Goal: Task Accomplishment & Management: Use online tool/utility

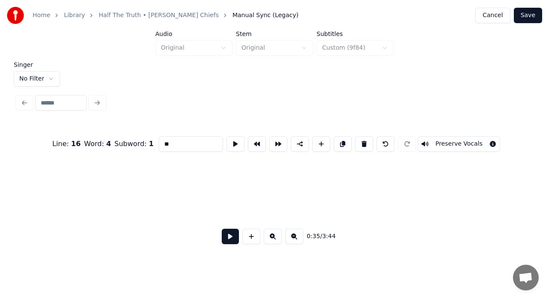
scroll to position [0, 2893]
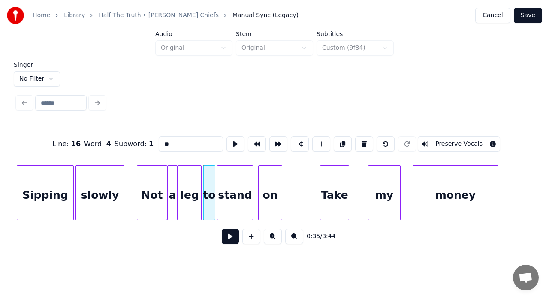
click at [236, 195] on div "stand" at bounding box center [234, 195] width 35 height 58
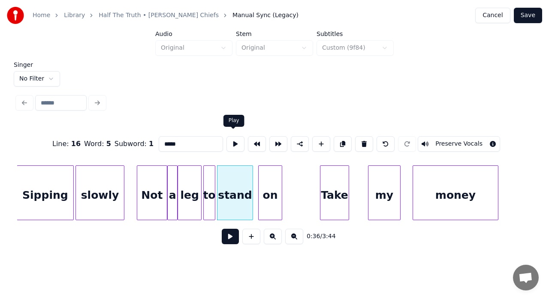
click at [232, 140] on button at bounding box center [235, 143] width 18 height 15
click at [206, 191] on div "to" at bounding box center [209, 195] width 11 height 58
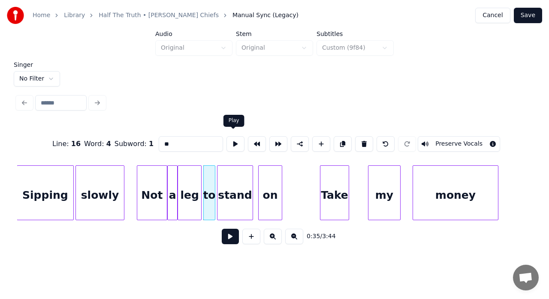
click at [234, 141] on button at bounding box center [235, 143] width 18 height 15
click at [254, 140] on button at bounding box center [257, 143] width 18 height 15
click at [208, 185] on div at bounding box center [208, 193] width 3 height 54
click at [227, 182] on div "stand" at bounding box center [234, 195] width 35 height 58
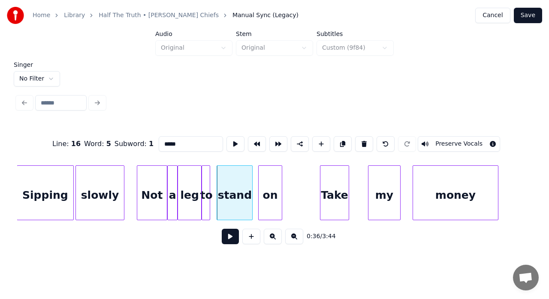
click at [227, 166] on div "stand" at bounding box center [234, 195] width 35 height 58
click at [256, 138] on button at bounding box center [257, 143] width 18 height 15
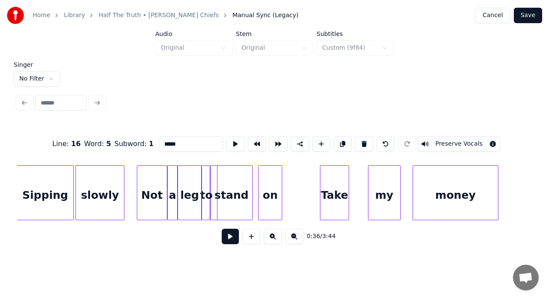
click at [151, 200] on div "Not" at bounding box center [152, 195] width 30 height 58
type input "***"
click at [231, 238] on button at bounding box center [230, 236] width 17 height 15
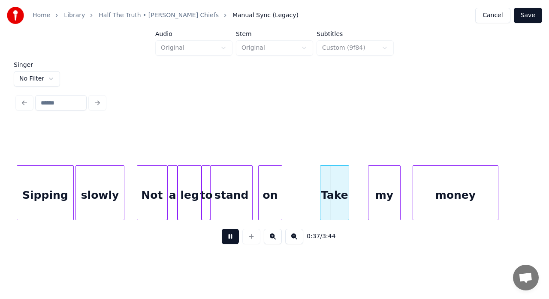
click at [231, 238] on button at bounding box center [230, 236] width 17 height 15
click at [231, 198] on div "stand" at bounding box center [231, 195] width 42 height 58
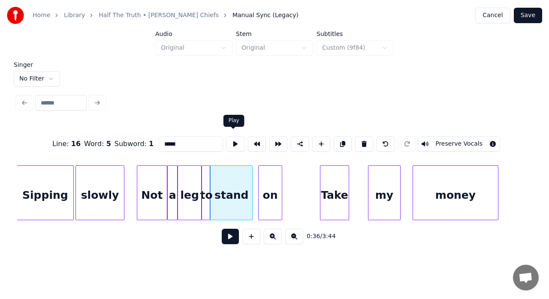
click at [237, 142] on button at bounding box center [235, 143] width 18 height 15
click at [275, 186] on div "on" at bounding box center [269, 195] width 23 height 58
type input "**"
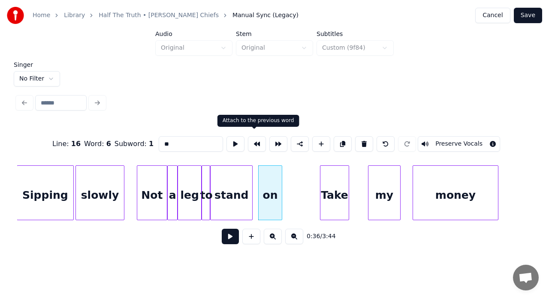
click at [255, 141] on button at bounding box center [257, 143] width 18 height 15
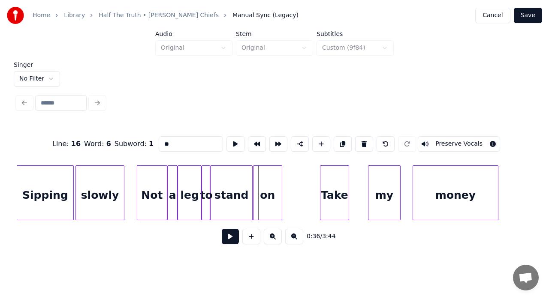
click at [272, 189] on div "on" at bounding box center [267, 195] width 28 height 58
drag, startPoint x: 231, startPoint y: 147, endPoint x: 234, endPoint y: 143, distance: 4.8
click at [234, 143] on button at bounding box center [235, 143] width 18 height 15
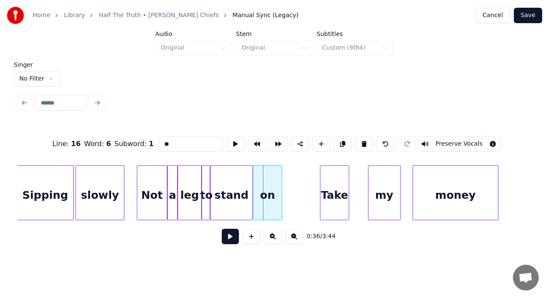
click at [234, 143] on button at bounding box center [235, 143] width 18 height 15
click at [232, 239] on button at bounding box center [230, 236] width 17 height 15
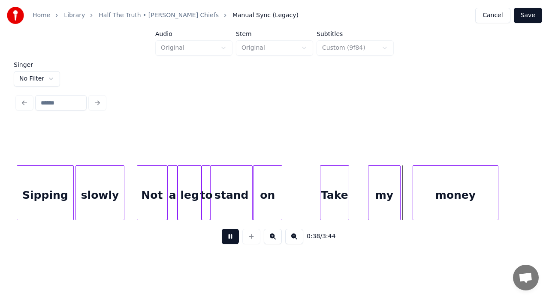
click at [232, 239] on button at bounding box center [230, 236] width 17 height 15
click at [327, 180] on div "Take" at bounding box center [334, 195] width 28 height 58
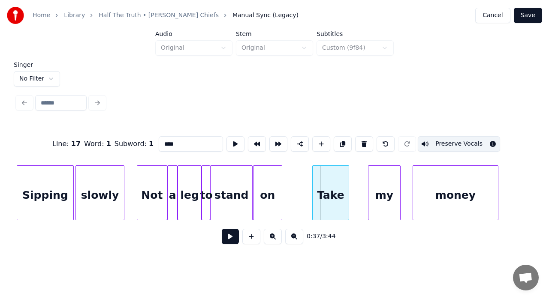
click at [313, 179] on div at bounding box center [313, 193] width 3 height 54
click at [230, 143] on button at bounding box center [235, 143] width 18 height 15
click at [377, 193] on div "my" at bounding box center [384, 195] width 32 height 58
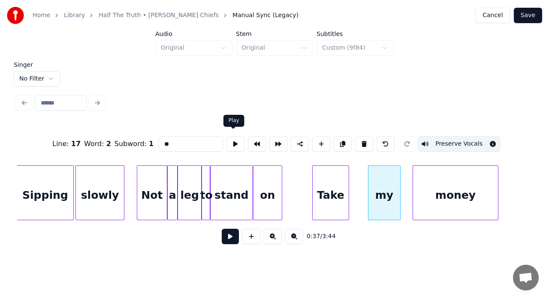
click at [236, 139] on button at bounding box center [235, 143] width 18 height 15
click at [358, 184] on div at bounding box center [358, 193] width 3 height 54
click at [235, 142] on button at bounding box center [235, 143] width 18 height 15
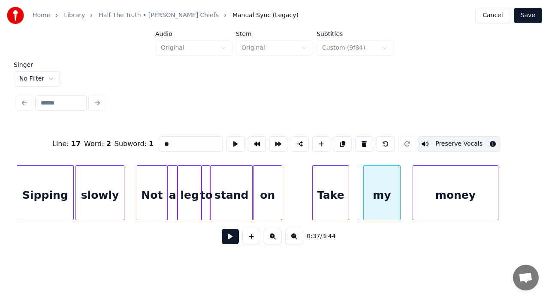
click at [364, 177] on div at bounding box center [365, 193] width 3 height 54
click at [231, 143] on button at bounding box center [235, 143] width 18 height 15
click at [418, 174] on div "money" at bounding box center [455, 195] width 85 height 58
type input "*****"
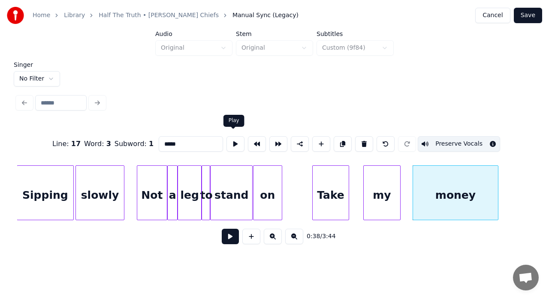
click at [229, 141] on button at bounding box center [235, 143] width 18 height 15
click at [409, 173] on div at bounding box center [408, 193] width 3 height 54
click at [232, 141] on button at bounding box center [235, 143] width 18 height 15
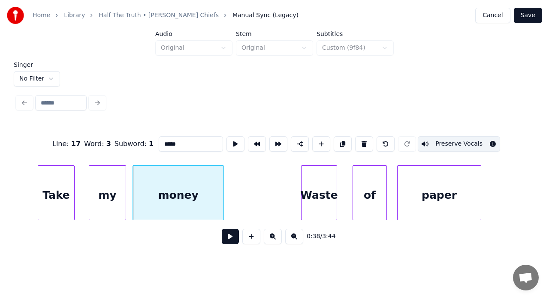
scroll to position [0, 3208]
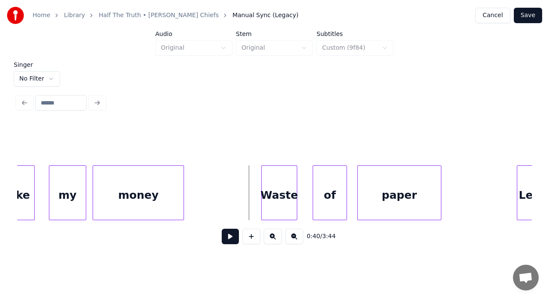
click at [231, 240] on button at bounding box center [230, 236] width 17 height 15
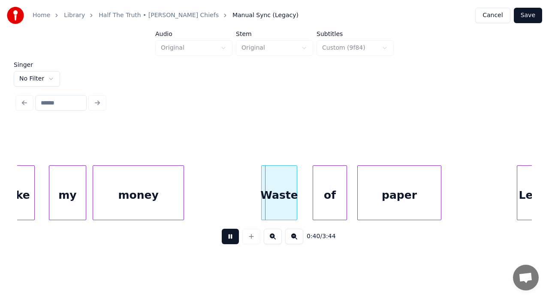
click at [231, 240] on button at bounding box center [230, 236] width 17 height 15
click at [244, 176] on div at bounding box center [244, 193] width 3 height 54
click at [270, 197] on div "Waste" at bounding box center [270, 195] width 54 height 58
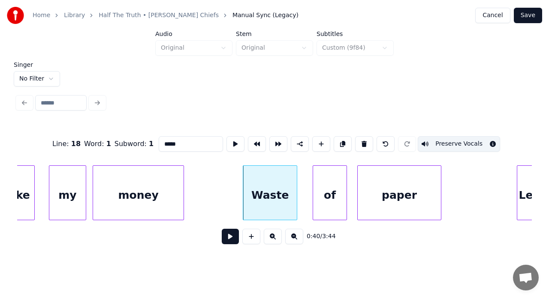
drag, startPoint x: 165, startPoint y: 143, endPoint x: 158, endPoint y: 142, distance: 7.3
click at [159, 142] on input "*****" at bounding box center [191, 143] width 64 height 15
click at [283, 194] on div "'T'sa waste" at bounding box center [270, 195] width 54 height 58
click at [234, 139] on button at bounding box center [235, 143] width 18 height 15
click at [307, 186] on div at bounding box center [308, 193] width 3 height 54
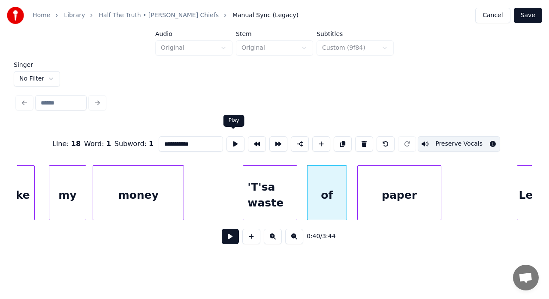
click at [230, 147] on button at bounding box center [235, 143] width 18 height 15
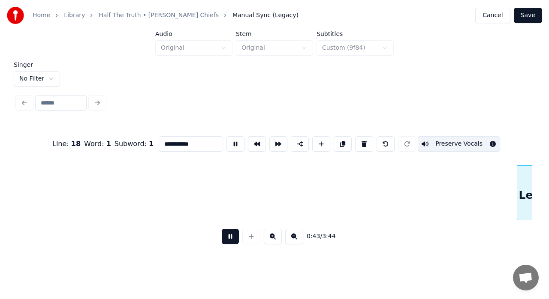
click at [223, 243] on button at bounding box center [230, 236] width 17 height 15
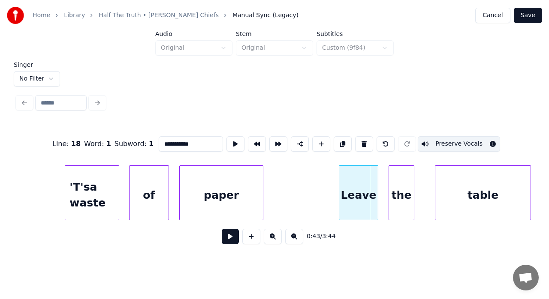
scroll to position [0, 3351]
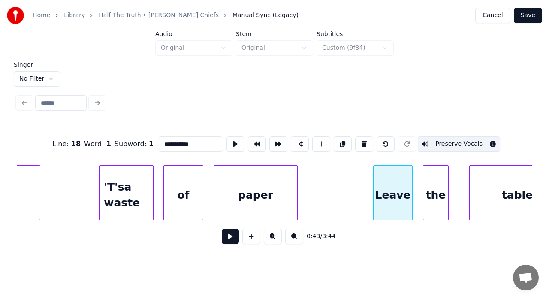
click at [186, 180] on div "of" at bounding box center [183, 195] width 39 height 58
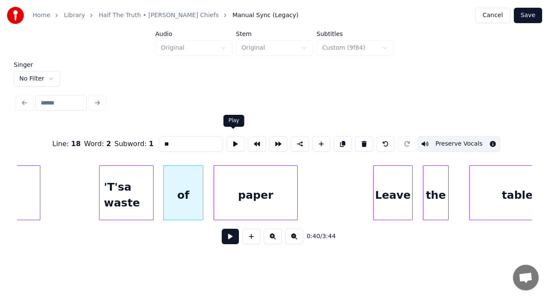
click at [236, 139] on button at bounding box center [235, 143] width 18 height 15
click at [195, 173] on div at bounding box center [194, 193] width 3 height 54
click at [228, 140] on button at bounding box center [235, 143] width 18 height 15
click at [212, 174] on div at bounding box center [213, 193] width 3 height 54
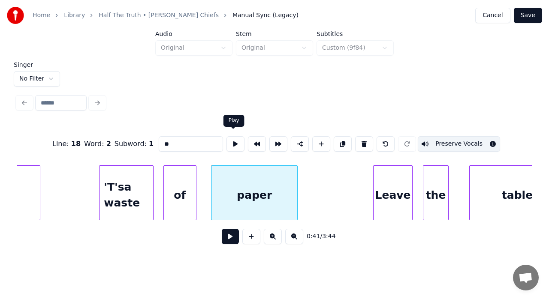
click at [233, 139] on button at bounding box center [235, 143] width 18 height 15
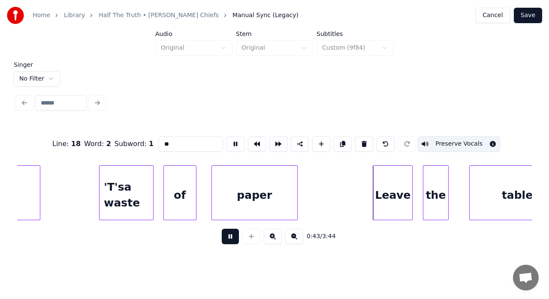
click at [233, 139] on button at bounding box center [235, 143] width 18 height 15
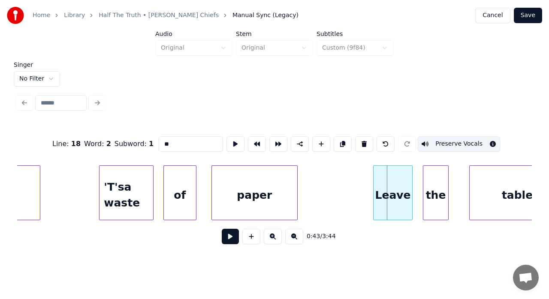
drag, startPoint x: 233, startPoint y: 139, endPoint x: 228, endPoint y: 193, distance: 54.2
click at [228, 193] on div "Line : 18 Word : 2 Subword : 1 ** Preserve Vocals 0:43 / 3:44" at bounding box center [274, 188] width 514 height 130
click at [228, 193] on div "paper" at bounding box center [254, 195] width 85 height 58
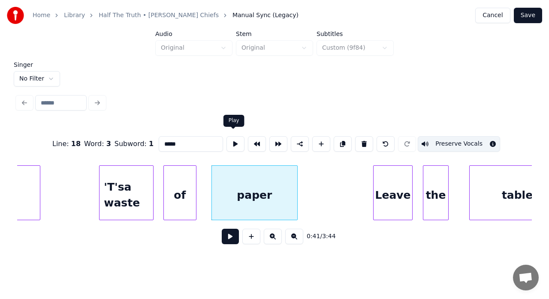
click at [234, 144] on button at bounding box center [235, 143] width 18 height 15
click at [301, 185] on div at bounding box center [301, 193] width 3 height 54
click at [231, 142] on button at bounding box center [235, 143] width 18 height 15
click at [121, 203] on div "'T'sa waste" at bounding box center [126, 195] width 54 height 58
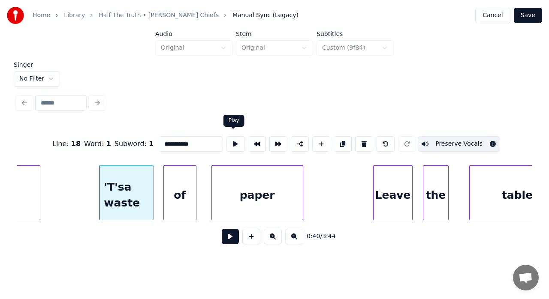
click at [233, 137] on button at bounding box center [235, 143] width 18 height 15
click at [156, 178] on div at bounding box center [155, 193] width 3 height 54
click at [230, 141] on button at bounding box center [235, 143] width 18 height 15
click at [390, 198] on div "Leave" at bounding box center [392, 195] width 39 height 58
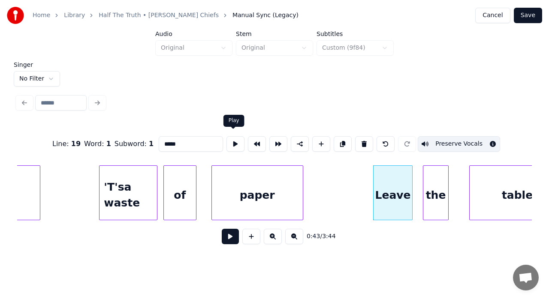
click at [235, 143] on button at bounding box center [235, 143] width 18 height 15
click at [360, 180] on div at bounding box center [361, 193] width 3 height 54
click at [234, 146] on button at bounding box center [235, 143] width 18 height 15
click at [426, 174] on div "the" at bounding box center [435, 195] width 25 height 58
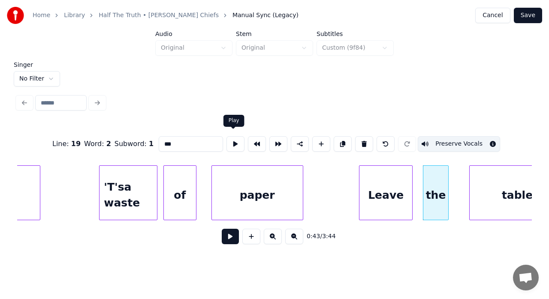
click at [238, 140] on button at bounding box center [235, 143] width 18 height 15
click at [421, 181] on div at bounding box center [422, 193] width 3 height 54
click at [489, 189] on div "table" at bounding box center [516, 195] width 95 height 58
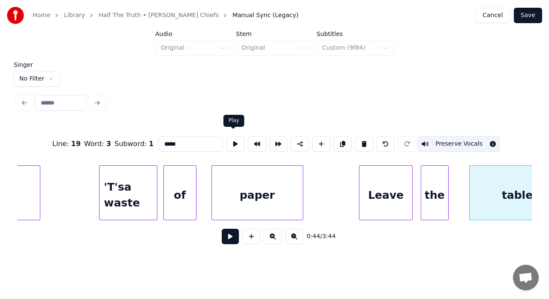
click at [236, 143] on button at bounding box center [235, 143] width 18 height 15
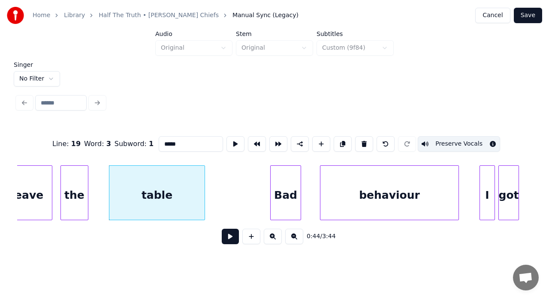
scroll to position [0, 3677]
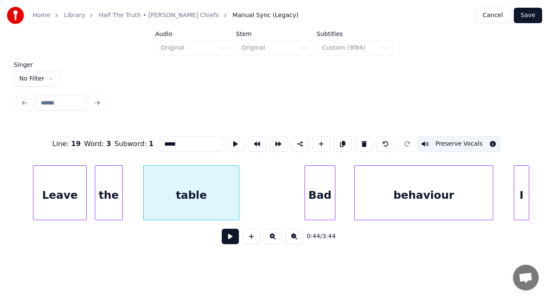
click at [319, 195] on div "Bad" at bounding box center [320, 195] width 30 height 58
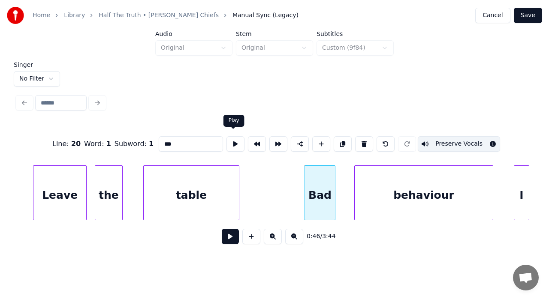
click at [231, 136] on button at bounding box center [235, 143] width 18 height 15
click at [394, 179] on div "behaviour" at bounding box center [424, 195] width 138 height 58
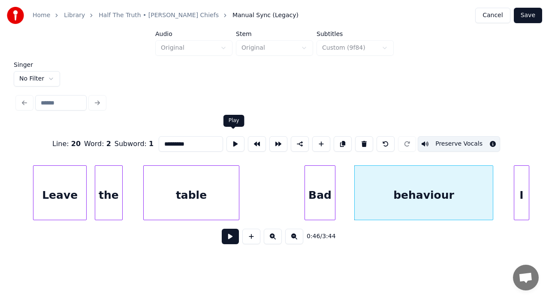
click at [234, 136] on button at bounding box center [235, 143] width 18 height 15
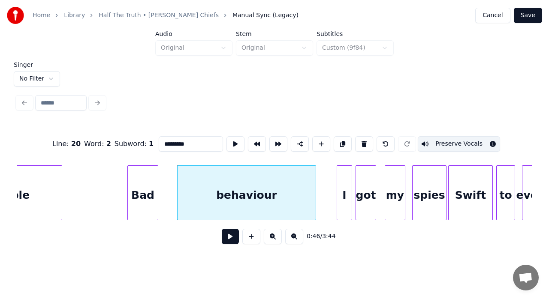
scroll to position [0, 3894]
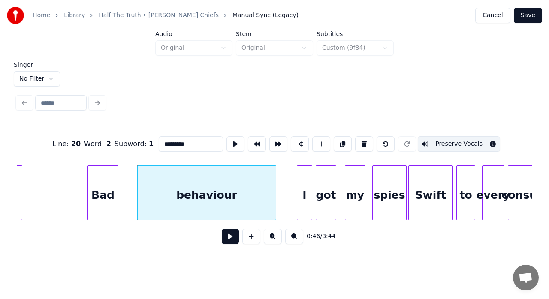
click at [303, 185] on div "I" at bounding box center [304, 195] width 15 height 58
type input "*"
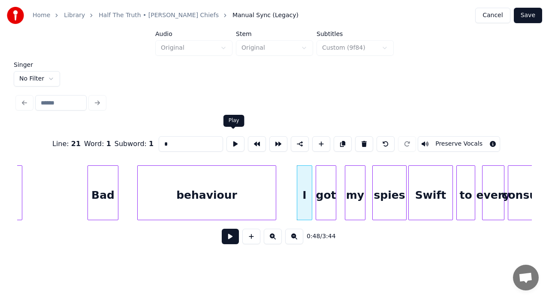
click at [232, 140] on button at bounding box center [235, 143] width 18 height 15
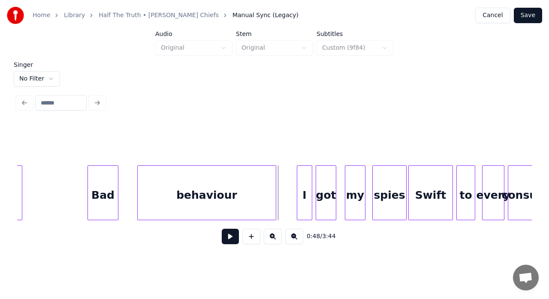
click at [231, 240] on button at bounding box center [230, 236] width 17 height 15
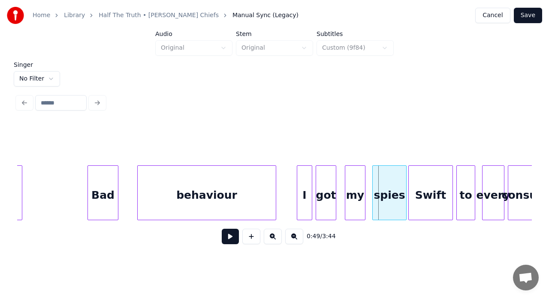
click at [231, 240] on button at bounding box center [230, 236] width 17 height 15
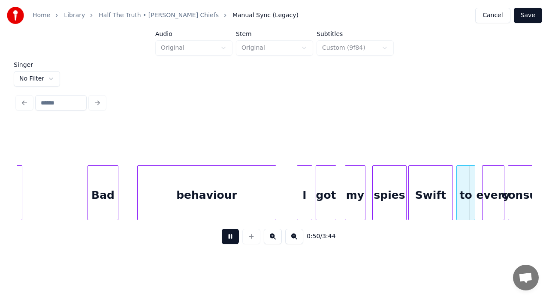
click at [191, 261] on html "Home Library Half The Truth • [PERSON_NAME] Chiefs Manual Sync (Legacy) Cancel …" at bounding box center [274, 131] width 549 height 263
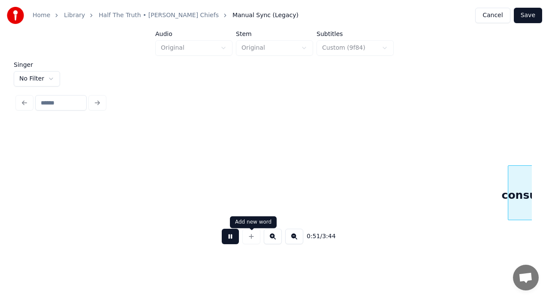
scroll to position [0, 4408]
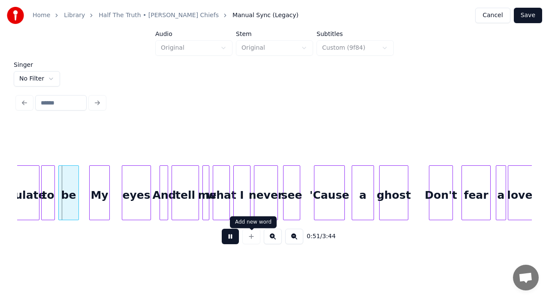
click at [234, 243] on button at bounding box center [230, 236] width 17 height 15
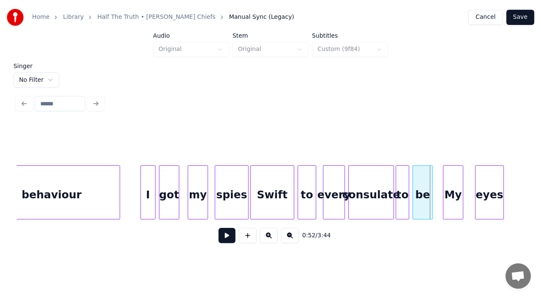
scroll to position [0, 4026]
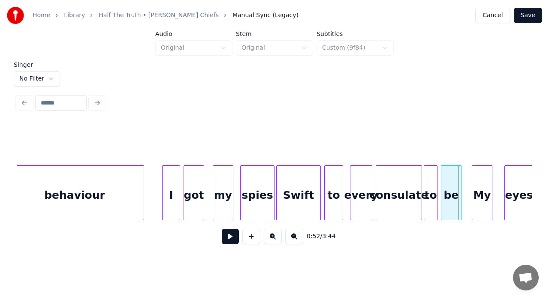
click at [162, 175] on div at bounding box center [163, 193] width 3 height 54
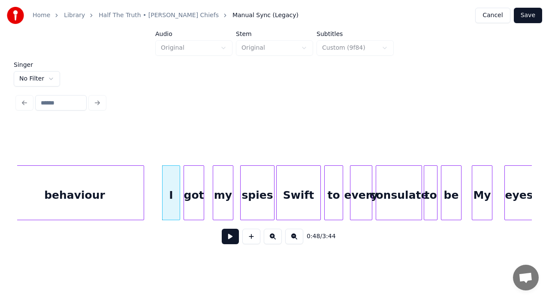
click at [527, 18] on button "Save" at bounding box center [528, 15] width 28 height 15
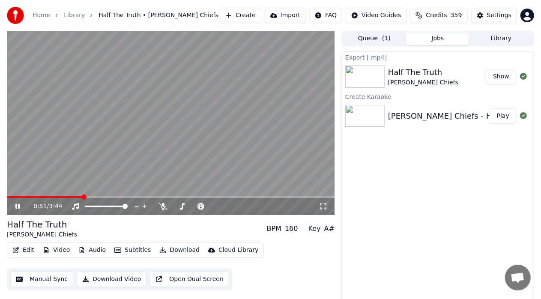
click at [16, 207] on icon at bounding box center [17, 206] width 4 height 5
click at [19, 249] on button "Edit" at bounding box center [23, 250] width 29 height 12
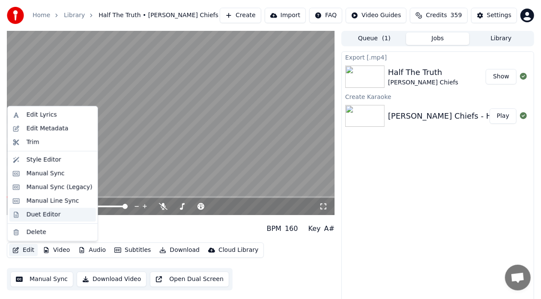
click at [43, 212] on div "Duet Editor" at bounding box center [44, 214] width 34 height 9
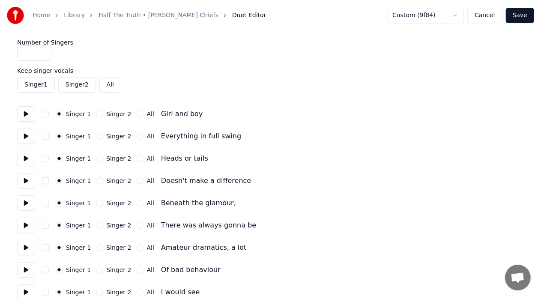
click at [483, 20] on button "Cancel" at bounding box center [485, 15] width 35 height 15
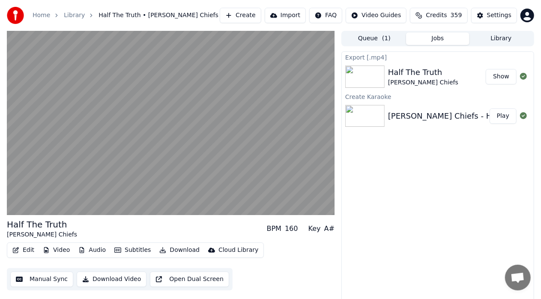
click at [25, 249] on button "Edit" at bounding box center [23, 250] width 29 height 12
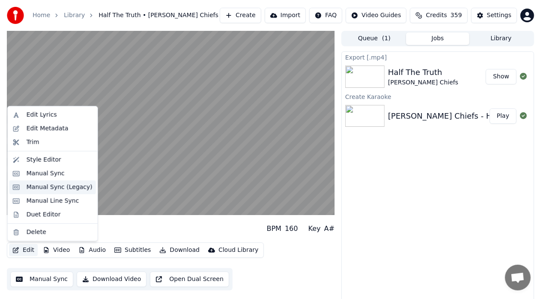
click at [57, 189] on div "Manual Sync (Legacy)" at bounding box center [60, 187] width 66 height 9
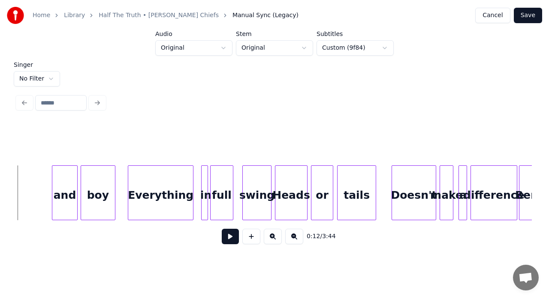
scroll to position [0, 1267]
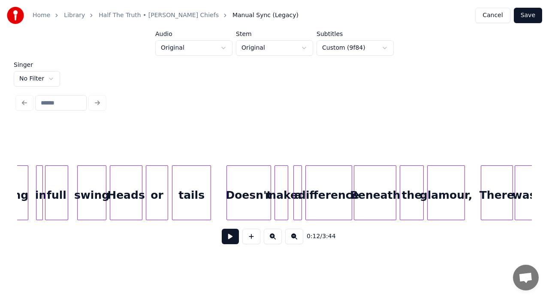
click at [234, 236] on button at bounding box center [230, 236] width 17 height 15
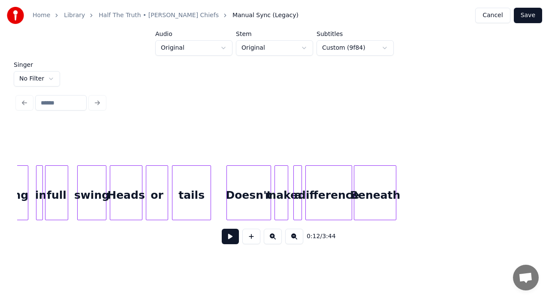
scroll to position [0, 1102]
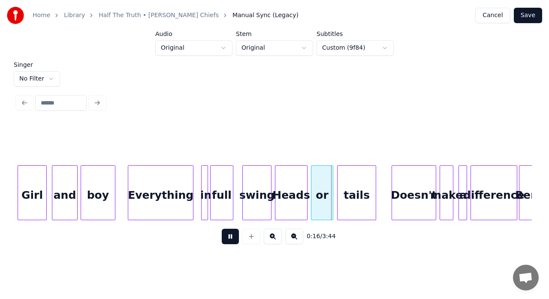
click at [233, 238] on button at bounding box center [230, 236] width 17 height 15
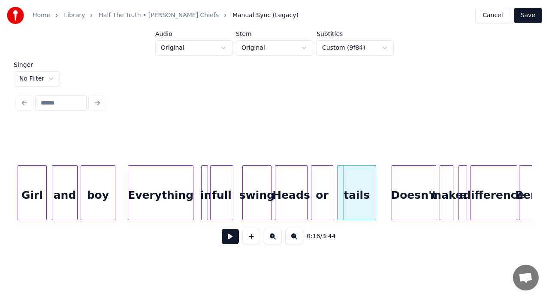
click at [233, 238] on button at bounding box center [230, 236] width 17 height 15
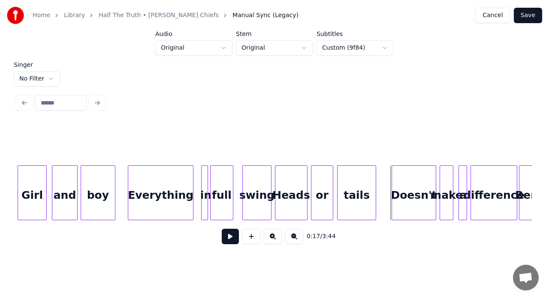
click at [233, 238] on button at bounding box center [230, 236] width 17 height 15
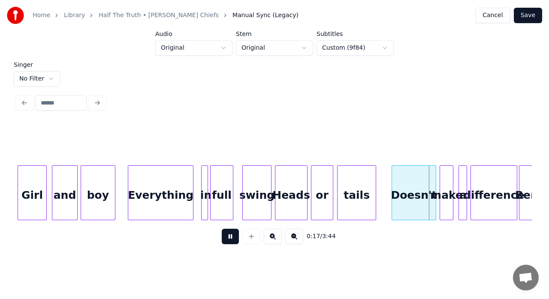
click at [233, 238] on button at bounding box center [230, 236] width 17 height 15
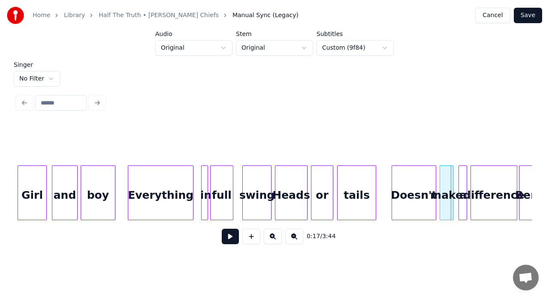
click at [333, 50] on html "Home Library Half The Truth • [PERSON_NAME] Chiefs Manual Sync (Legacy) Cancel …" at bounding box center [274, 131] width 549 height 263
click at [283, 83] on html "Home Library Half The Truth • [PERSON_NAME] Chiefs Manual Sync (Legacy) Cancel …" at bounding box center [274, 131] width 549 height 263
click at [185, 192] on div "Everything" at bounding box center [160, 195] width 65 height 58
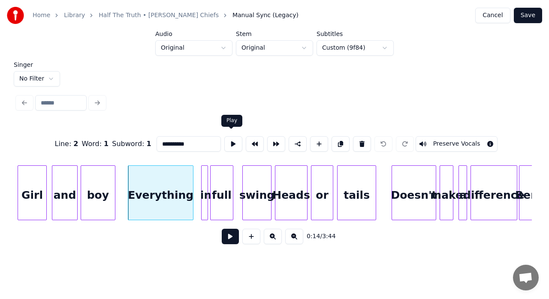
click at [236, 142] on button at bounding box center [233, 143] width 18 height 15
click at [205, 181] on div at bounding box center [206, 193] width 3 height 54
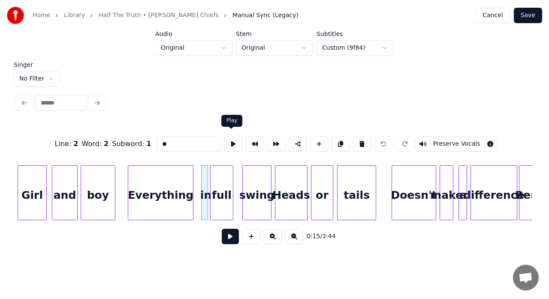
click at [233, 141] on button at bounding box center [233, 143] width 18 height 15
click at [254, 138] on button at bounding box center [255, 143] width 18 height 15
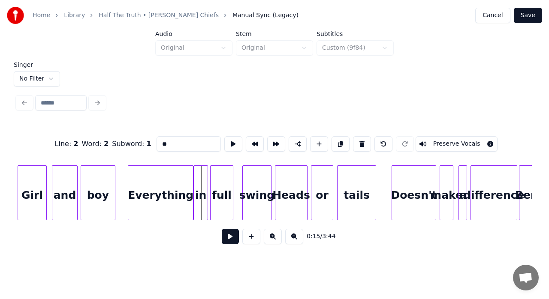
click at [253, 180] on div "swing" at bounding box center [257, 195] width 28 height 58
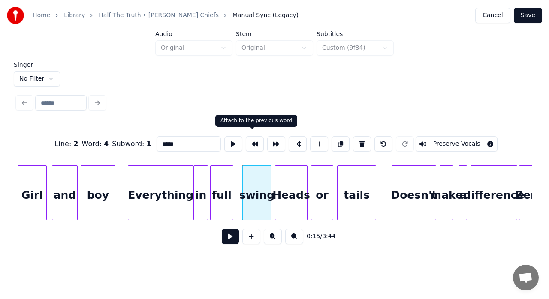
click at [258, 137] on button at bounding box center [255, 143] width 18 height 15
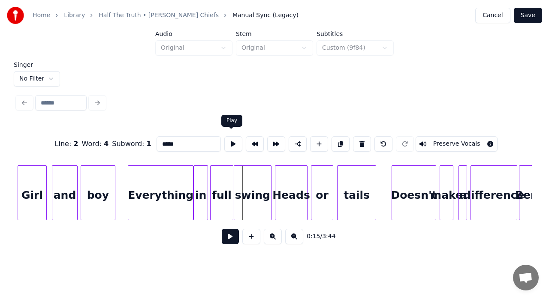
click at [231, 141] on button at bounding box center [233, 143] width 18 height 15
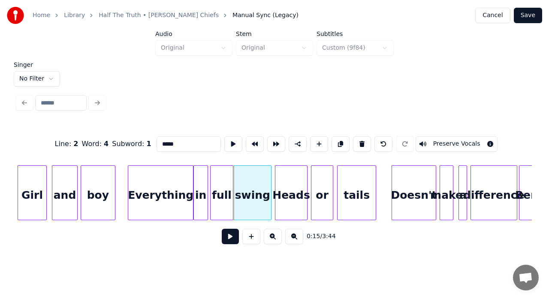
click at [215, 180] on div "full" at bounding box center [221, 195] width 23 height 58
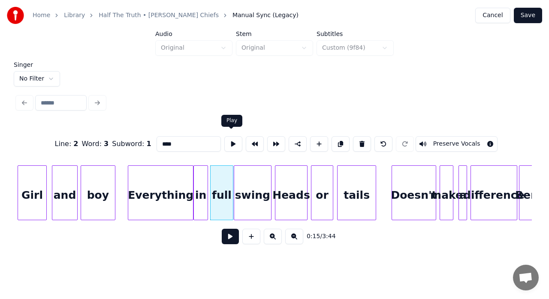
click at [234, 140] on button at bounding box center [233, 143] width 18 height 15
click at [242, 182] on div "swing" at bounding box center [252, 195] width 37 height 58
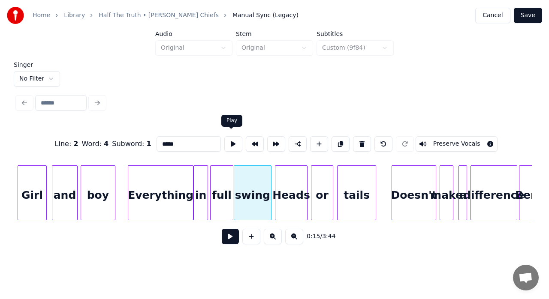
click at [234, 141] on button at bounding box center [233, 143] width 18 height 15
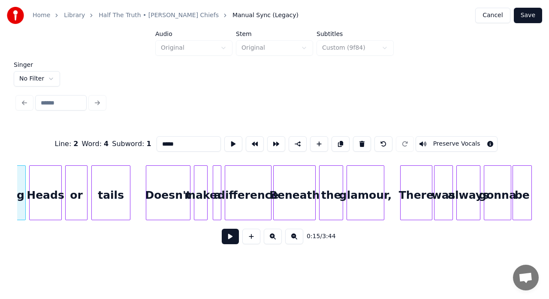
scroll to position [0, 1353]
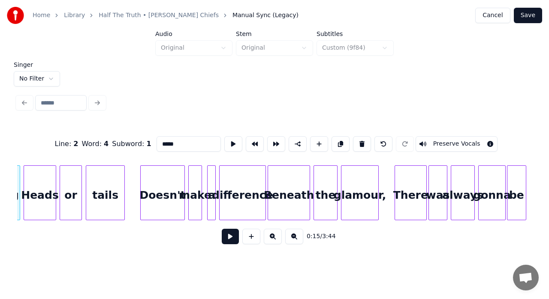
click at [165, 192] on div "Doesn't" at bounding box center [163, 195] width 44 height 58
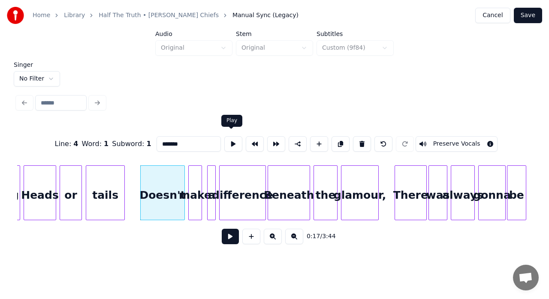
click at [230, 141] on button at bounding box center [233, 143] width 18 height 15
click at [195, 177] on div "make" at bounding box center [195, 195] width 13 height 58
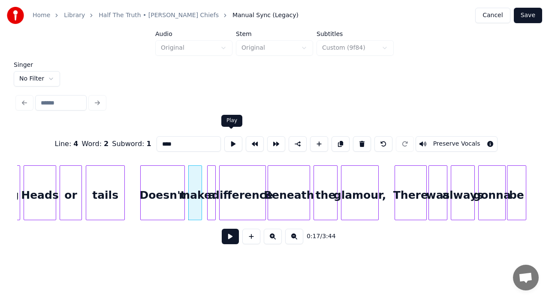
click at [234, 139] on button at bounding box center [233, 143] width 18 height 15
click at [212, 176] on div "a" at bounding box center [211, 195] width 9 height 58
type input "*"
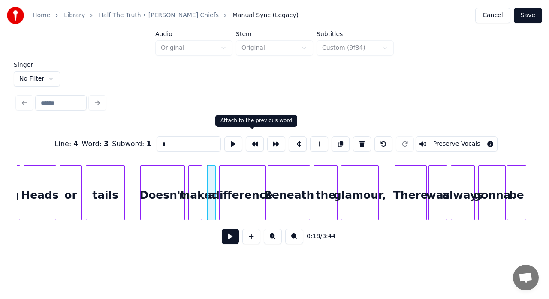
click at [250, 140] on button at bounding box center [255, 143] width 18 height 15
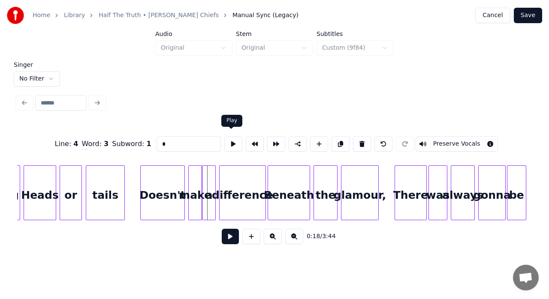
click at [232, 144] on button at bounding box center [233, 143] width 18 height 15
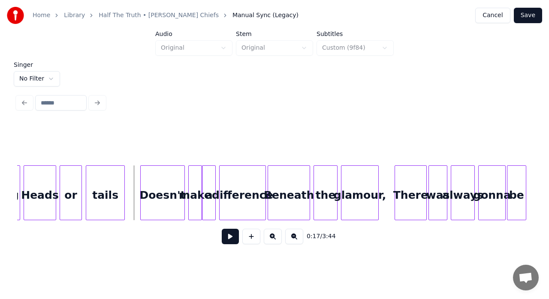
click at [225, 238] on button at bounding box center [230, 236] width 17 height 15
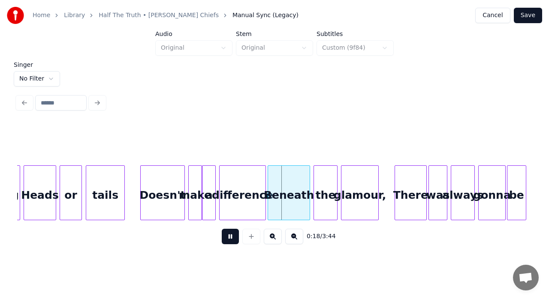
click at [225, 238] on button at bounding box center [230, 236] width 17 height 15
click at [261, 186] on div at bounding box center [260, 193] width 3 height 54
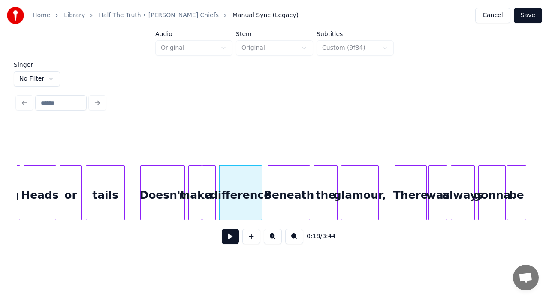
click at [227, 243] on button at bounding box center [230, 236] width 17 height 15
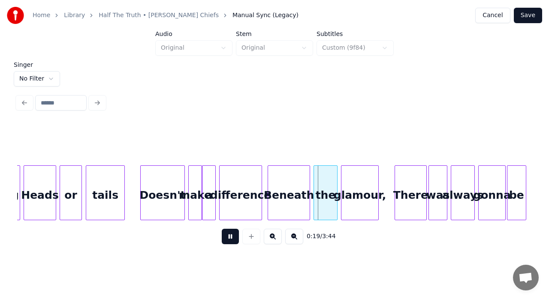
click at [227, 243] on button at bounding box center [230, 236] width 17 height 15
click at [234, 241] on button at bounding box center [230, 236] width 17 height 15
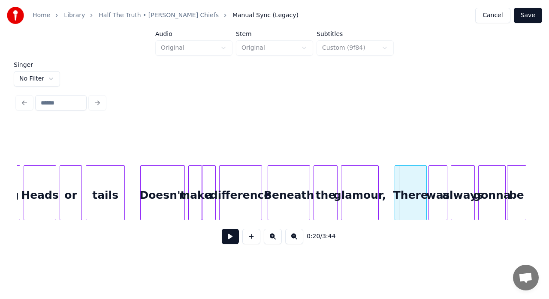
click at [290, 204] on div "Beneath" at bounding box center [289, 195] width 42 height 58
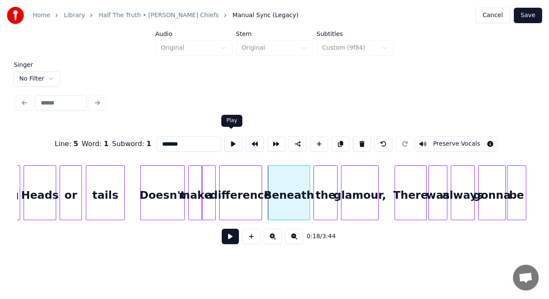
click at [234, 145] on button at bounding box center [233, 143] width 18 height 15
click at [265, 171] on div at bounding box center [265, 193] width 3 height 54
click at [232, 142] on button at bounding box center [233, 143] width 18 height 15
click at [266, 175] on div at bounding box center [267, 193] width 3 height 54
click at [252, 175] on div "difference" at bounding box center [240, 195] width 42 height 58
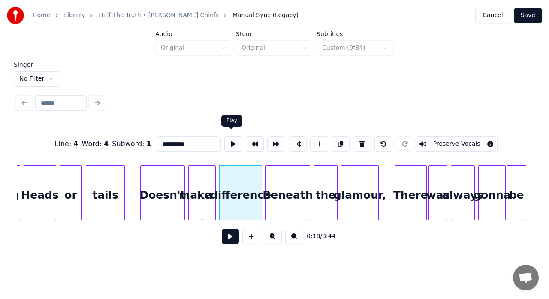
click at [231, 143] on button at bounding box center [233, 143] width 18 height 15
click at [262, 175] on div at bounding box center [262, 193] width 3 height 54
click at [230, 142] on button at bounding box center [233, 143] width 18 height 15
click at [349, 185] on div "glamour," at bounding box center [359, 195] width 37 height 58
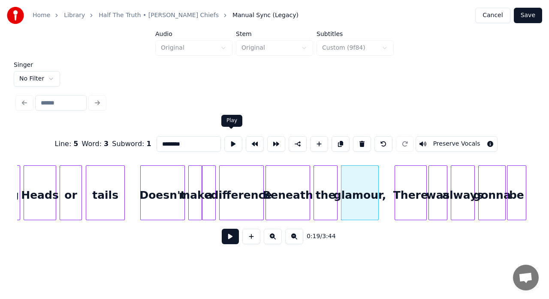
click at [232, 140] on button at bounding box center [233, 143] width 18 height 15
click at [164, 182] on div "Doesn't" at bounding box center [163, 195] width 44 height 58
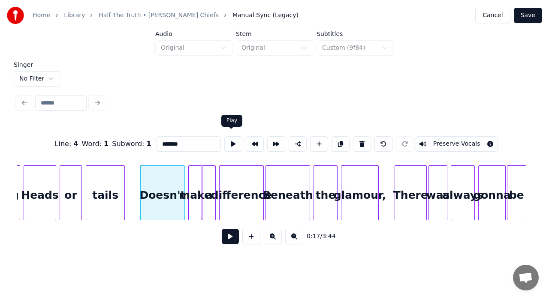
click at [234, 143] on button at bounding box center [233, 143] width 18 height 15
click at [140, 177] on div at bounding box center [140, 193] width 3 height 54
click at [114, 192] on div "tails" at bounding box center [105, 195] width 38 height 58
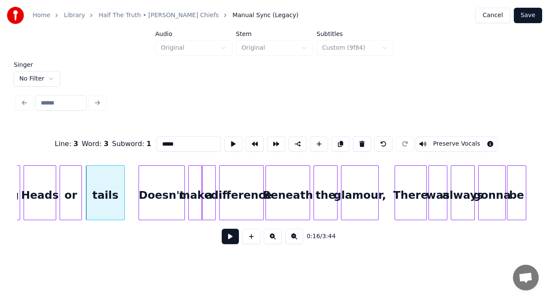
click at [230, 145] on button at bounding box center [233, 143] width 18 height 15
click at [412, 196] on div "There" at bounding box center [410, 195] width 31 height 58
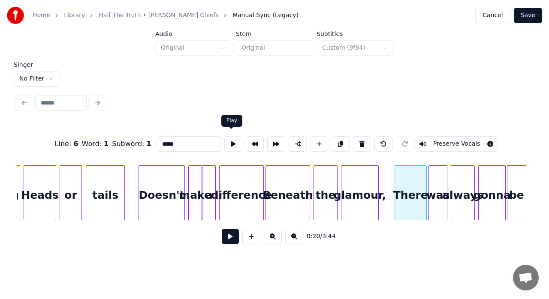
click at [231, 141] on button at bounding box center [233, 143] width 18 height 15
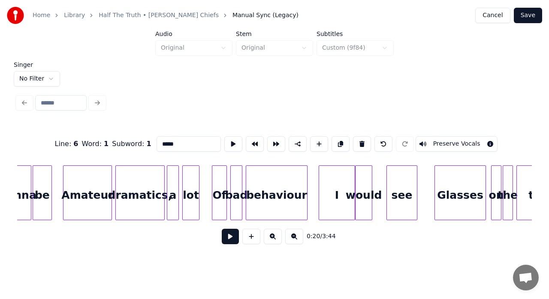
scroll to position [0, 1873]
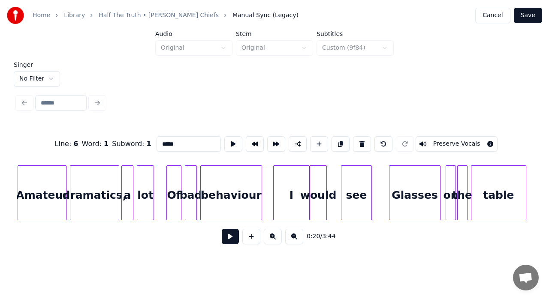
click at [318, 199] on div "would" at bounding box center [318, 195] width 16 height 58
click at [231, 140] on button at bounding box center [233, 143] width 18 height 15
click at [352, 190] on div "see" at bounding box center [356, 195] width 30 height 58
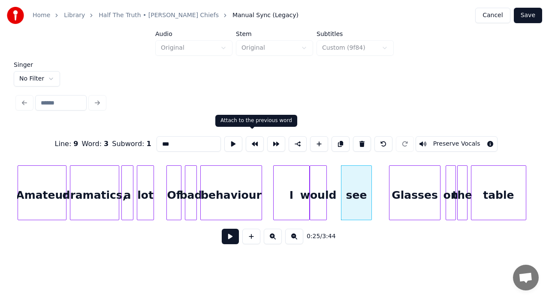
click at [252, 142] on button at bounding box center [255, 143] width 18 height 15
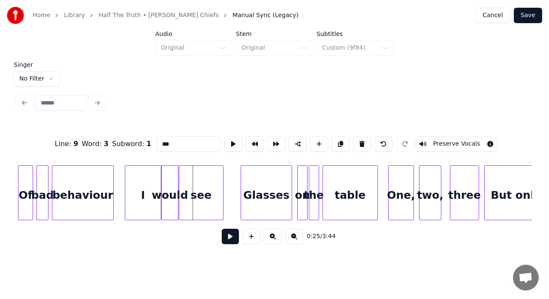
scroll to position [0, 2038]
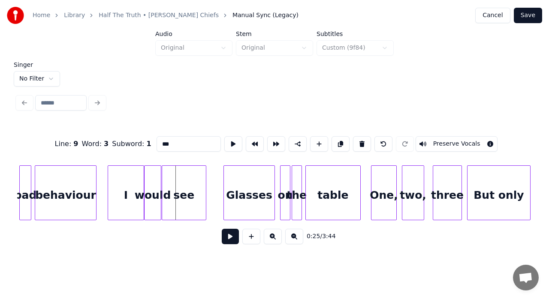
click at [264, 192] on div "Glasses" at bounding box center [249, 195] width 51 height 58
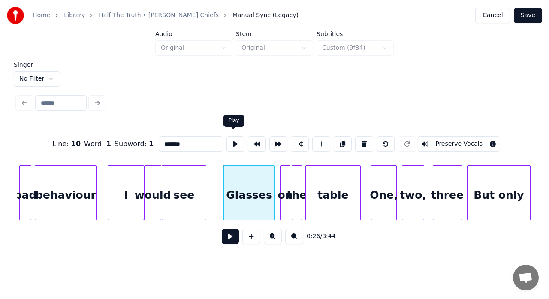
click at [234, 137] on button at bounding box center [235, 143] width 18 height 15
click at [285, 183] on div "on" at bounding box center [284, 195] width 9 height 58
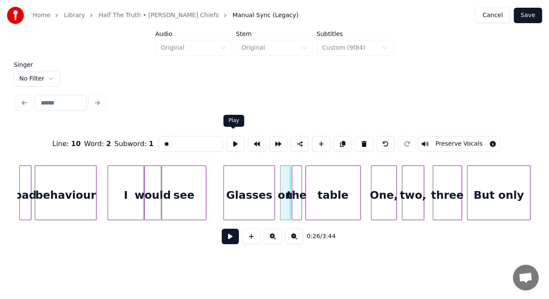
click at [230, 138] on button at bounding box center [235, 143] width 18 height 15
click at [335, 191] on div "table" at bounding box center [333, 195] width 54 height 58
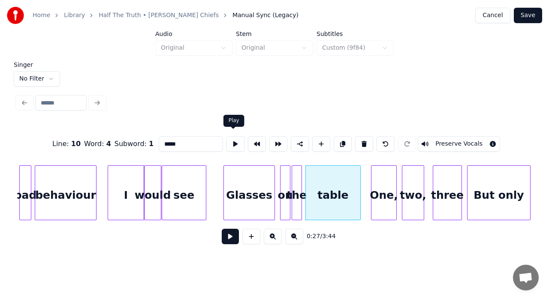
click at [236, 137] on button at bounding box center [235, 143] width 18 height 15
click at [324, 185] on div "table" at bounding box center [333, 195] width 54 height 58
click at [229, 138] on button at bounding box center [235, 143] width 18 height 15
click at [381, 183] on div "One," at bounding box center [383, 195] width 25 height 58
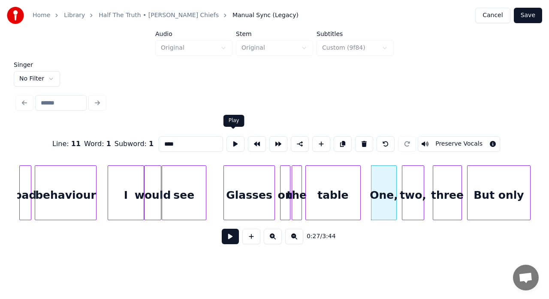
click at [232, 139] on button at bounding box center [235, 143] width 18 height 15
click at [370, 175] on div at bounding box center [369, 193] width 3 height 54
click at [235, 142] on button at bounding box center [235, 143] width 18 height 15
click at [392, 179] on div at bounding box center [391, 193] width 3 height 54
click at [234, 144] on button at bounding box center [235, 143] width 18 height 15
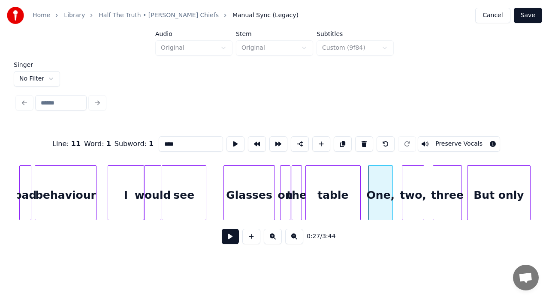
click at [409, 181] on div "two," at bounding box center [412, 195] width 21 height 58
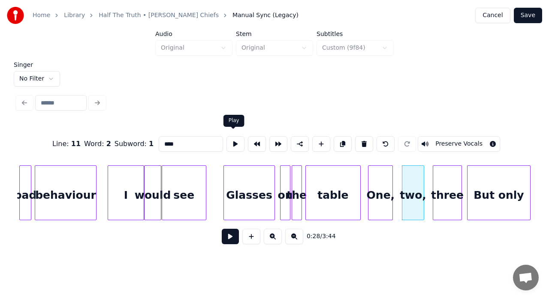
click at [234, 136] on button at bounding box center [235, 143] width 18 height 15
click at [400, 173] on div at bounding box center [401, 193] width 3 height 54
click at [393, 174] on div at bounding box center [392, 193] width 3 height 54
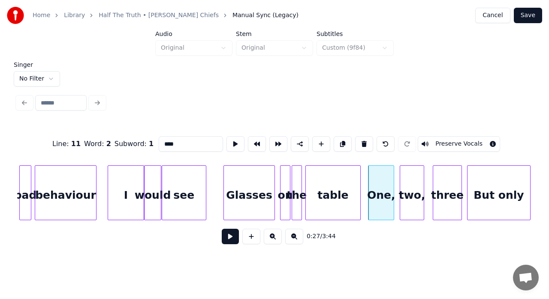
click at [484, 200] on div "But only" at bounding box center [498, 195] width 63 height 58
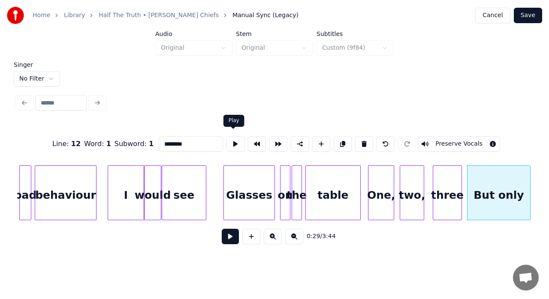
click at [232, 143] on button at bounding box center [235, 143] width 18 height 15
click at [463, 176] on div at bounding box center [464, 193] width 3 height 54
click at [232, 139] on button at bounding box center [235, 143] width 18 height 15
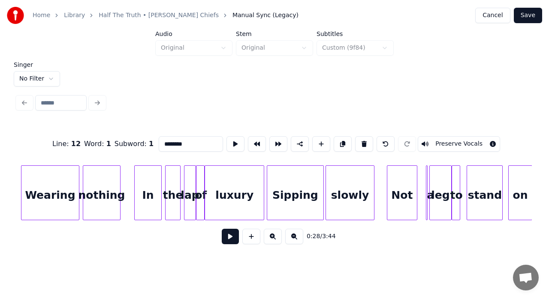
scroll to position [0, 2701]
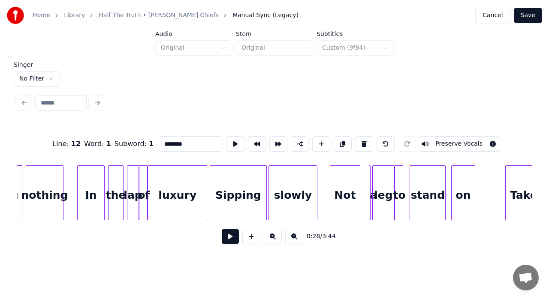
click at [350, 187] on div "Not" at bounding box center [345, 195] width 30 height 58
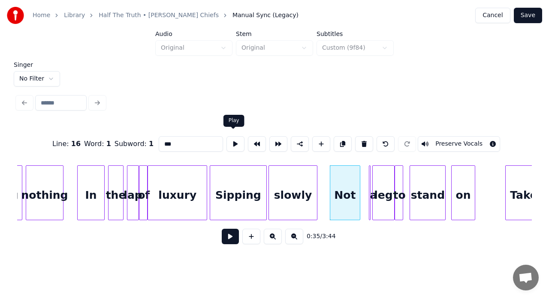
click at [233, 139] on button at bounding box center [235, 143] width 18 height 15
click at [370, 183] on div at bounding box center [368, 193] width 3 height 54
type input "*"
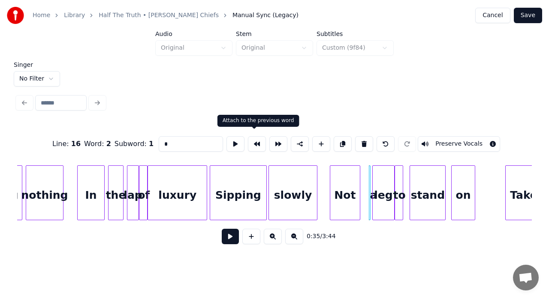
click at [256, 136] on button at bounding box center [257, 143] width 18 height 15
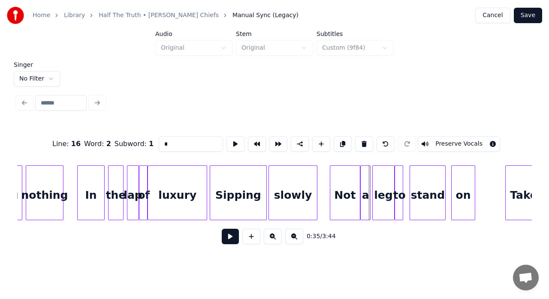
click at [364, 187] on div "a" at bounding box center [365, 195] width 9 height 58
click at [235, 144] on button at bounding box center [235, 143] width 18 height 15
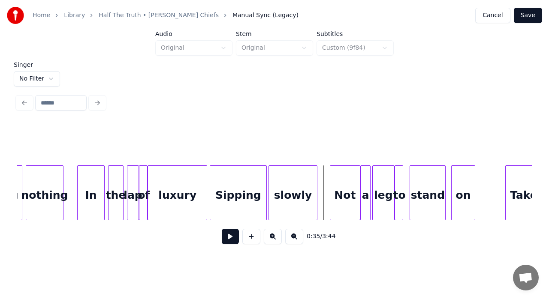
click at [232, 240] on button at bounding box center [230, 236] width 17 height 15
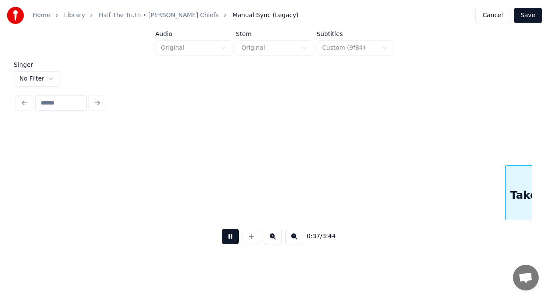
scroll to position [0, 3215]
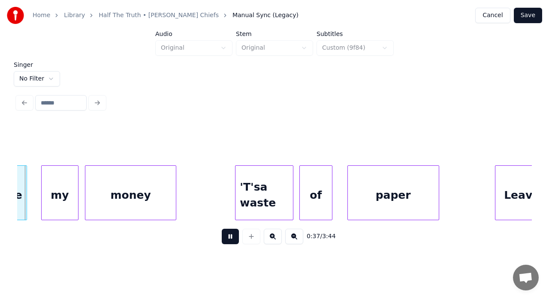
click at [232, 240] on button at bounding box center [230, 236] width 17 height 15
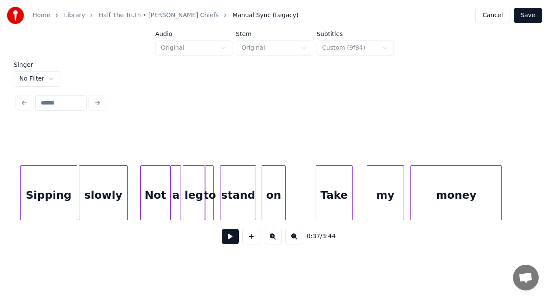
scroll to position [0, 2867]
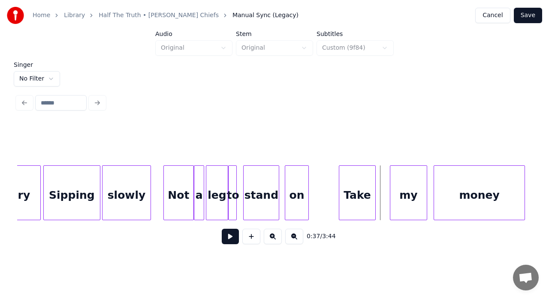
click at [198, 185] on div "a" at bounding box center [198, 195] width 9 height 58
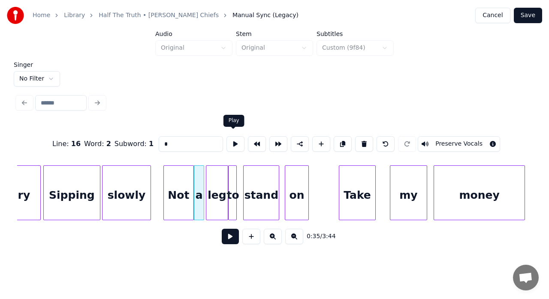
click at [233, 140] on button at bounding box center [235, 143] width 18 height 15
click at [189, 186] on div at bounding box center [189, 193] width 3 height 54
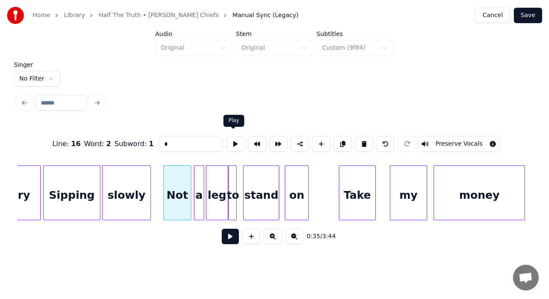
click at [234, 139] on button at bounding box center [235, 143] width 18 height 15
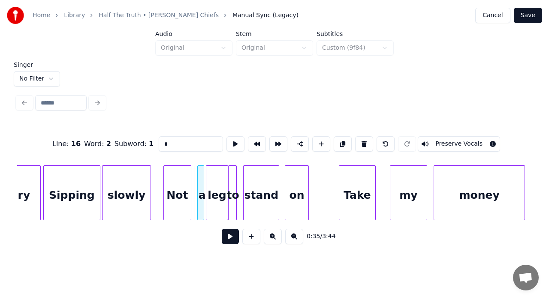
click at [199, 188] on div at bounding box center [199, 193] width 3 height 54
click at [200, 188] on div "a" at bounding box center [202, 195] width 9 height 58
click at [181, 182] on div "Not" at bounding box center [177, 195] width 27 height 58
type input "***"
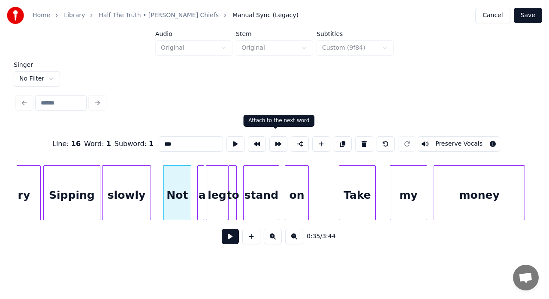
click at [269, 142] on button at bounding box center [278, 143] width 18 height 15
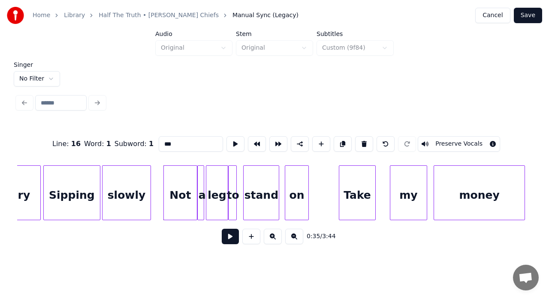
click at [184, 184] on div "Not" at bounding box center [180, 195] width 33 height 58
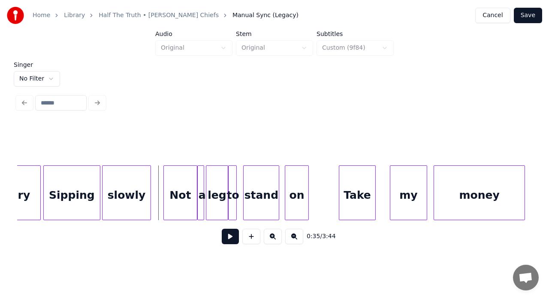
click at [230, 242] on button at bounding box center [230, 236] width 17 height 15
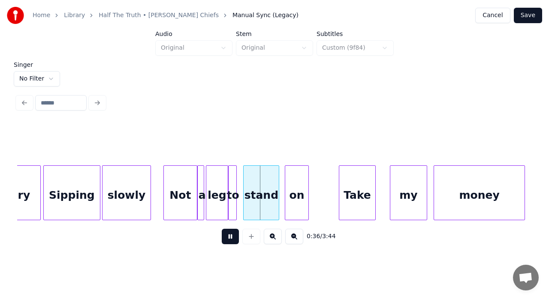
click at [230, 242] on button at bounding box center [230, 236] width 17 height 15
click at [189, 193] on div "Not" at bounding box center [180, 195] width 33 height 58
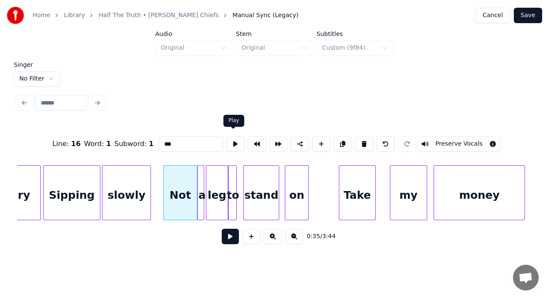
click at [232, 147] on button at bounding box center [235, 143] width 18 height 15
click at [201, 179] on div "a" at bounding box center [202, 195] width 9 height 58
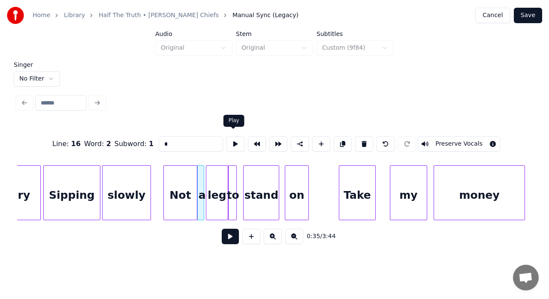
click at [233, 141] on button at bounding box center [235, 143] width 18 height 15
click at [202, 170] on div "a" at bounding box center [202, 192] width 4 height 55
click at [189, 176] on div "Not" at bounding box center [180, 195] width 33 height 58
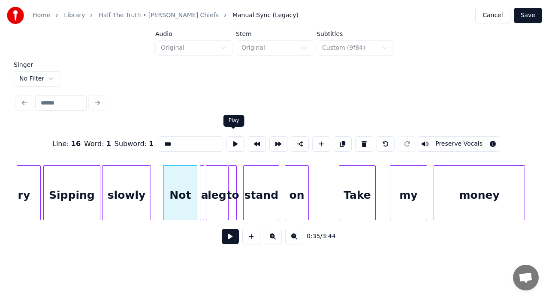
click at [232, 143] on button at bounding box center [235, 143] width 18 height 15
click at [201, 177] on div "a" at bounding box center [202, 192] width 3 height 55
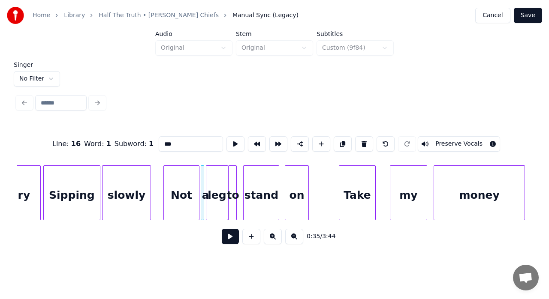
click at [196, 177] on div at bounding box center [197, 193] width 3 height 54
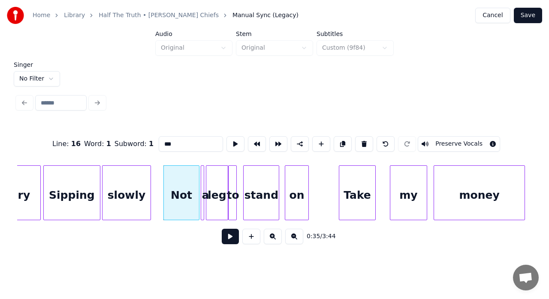
click at [216, 183] on div "leg" at bounding box center [216, 195] width 21 height 58
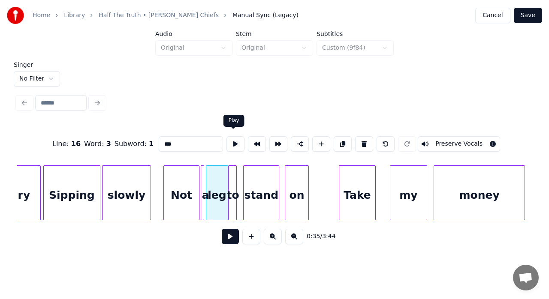
click at [232, 142] on button at bounding box center [235, 143] width 18 height 15
click at [231, 182] on div "to" at bounding box center [232, 195] width 9 height 58
click at [232, 143] on button at bounding box center [235, 143] width 18 height 15
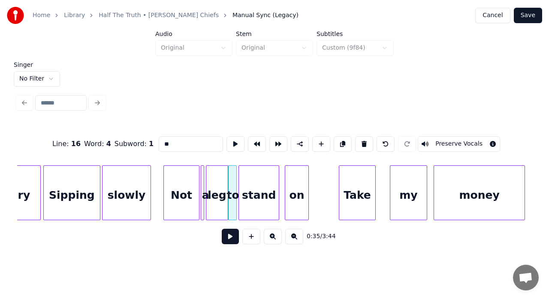
click at [240, 174] on div at bounding box center [240, 193] width 3 height 54
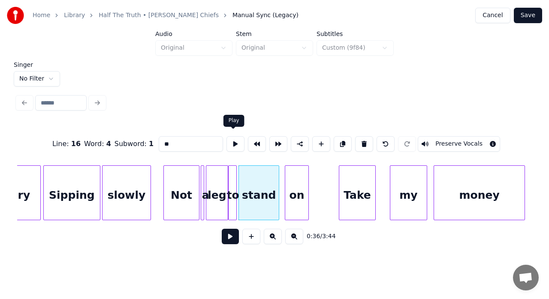
click at [231, 139] on button at bounding box center [235, 143] width 18 height 15
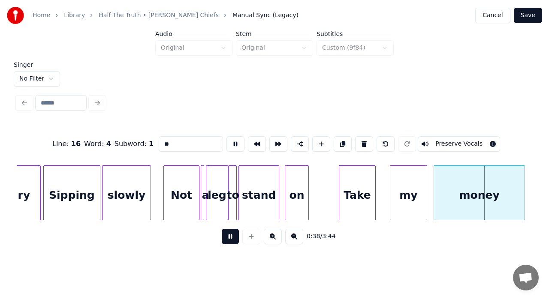
click at [258, 198] on div "stand" at bounding box center [259, 195] width 40 height 58
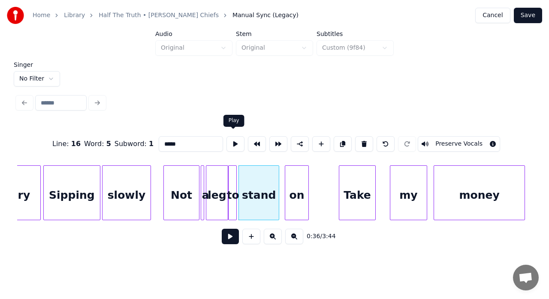
click at [234, 136] on button at bounding box center [235, 143] width 18 height 15
click at [293, 182] on div "on" at bounding box center [296, 195] width 23 height 58
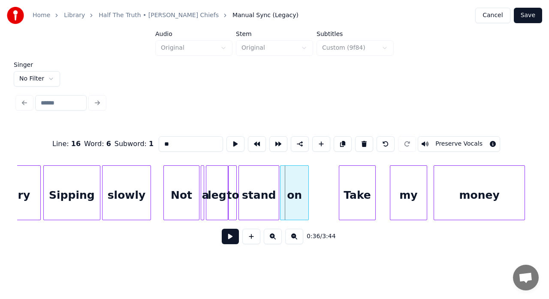
click at [282, 177] on div at bounding box center [281, 193] width 3 height 54
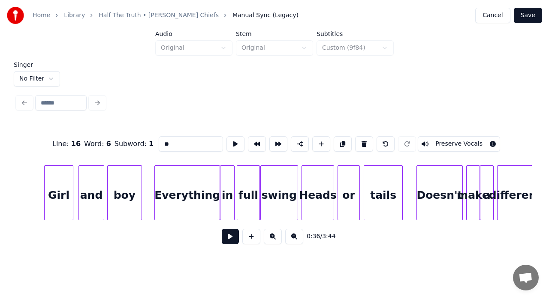
scroll to position [0, 1097]
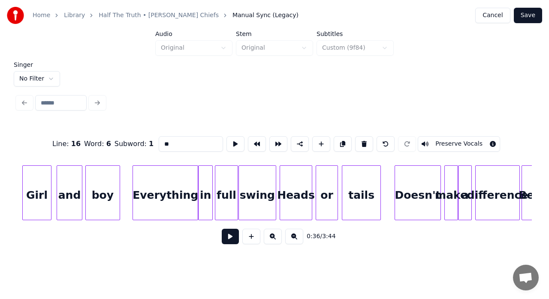
click at [185, 185] on div "Everything" at bounding box center [165, 195] width 65 height 58
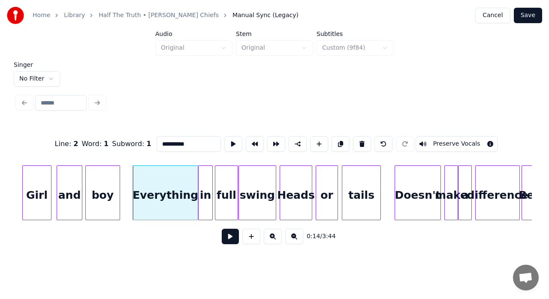
click at [369, 184] on div "tails" at bounding box center [361, 195] width 38 height 58
type input "*****"
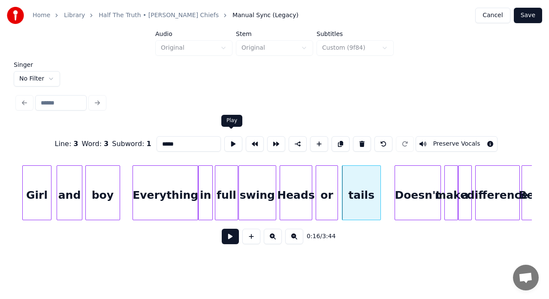
click at [236, 142] on button at bounding box center [233, 143] width 18 height 15
click at [231, 244] on button at bounding box center [230, 236] width 17 height 15
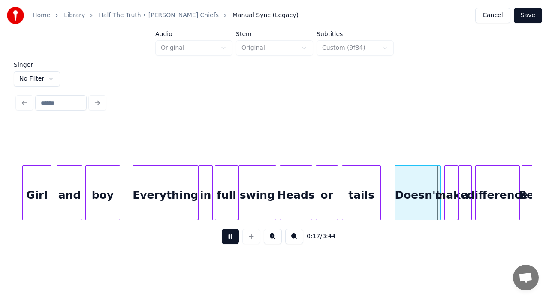
click at [231, 244] on button at bounding box center [230, 236] width 17 height 15
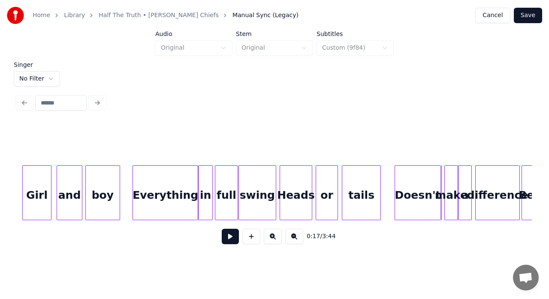
click at [395, 185] on div at bounding box center [396, 193] width 3 height 54
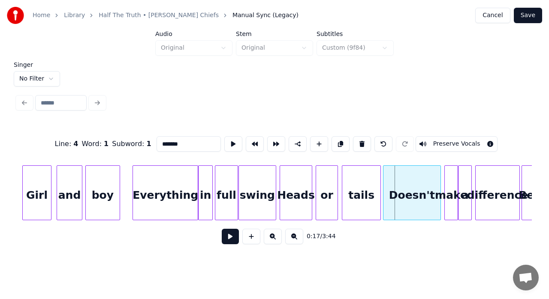
click at [383, 190] on div at bounding box center [384, 193] width 3 height 54
click at [165, 142] on input "*******" at bounding box center [188, 143] width 64 height 15
click at [205, 186] on div "in" at bounding box center [205, 195] width 14 height 58
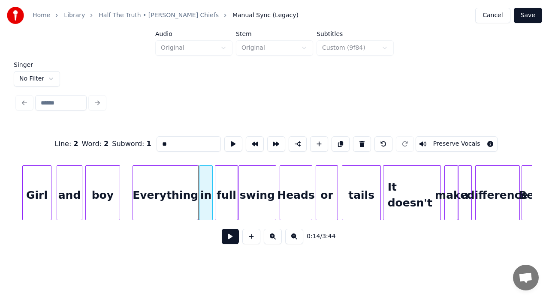
click at [201, 180] on div at bounding box center [200, 193] width 3 height 54
click at [180, 189] on div "Everything" at bounding box center [165, 195] width 65 height 58
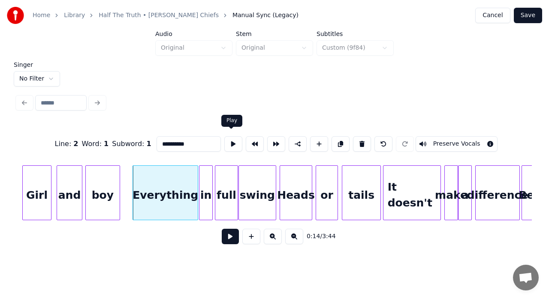
click at [228, 142] on button at bounding box center [233, 143] width 18 height 15
click at [263, 191] on div "swing" at bounding box center [257, 195] width 37 height 58
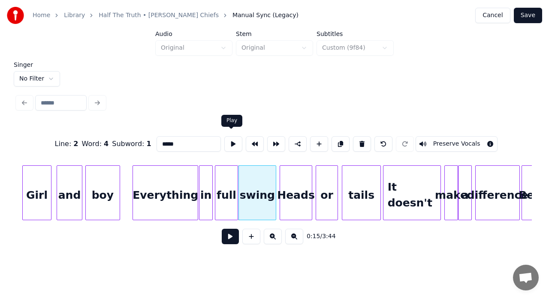
click at [234, 136] on button at bounding box center [233, 143] width 18 height 15
click at [279, 182] on div at bounding box center [279, 193] width 3 height 54
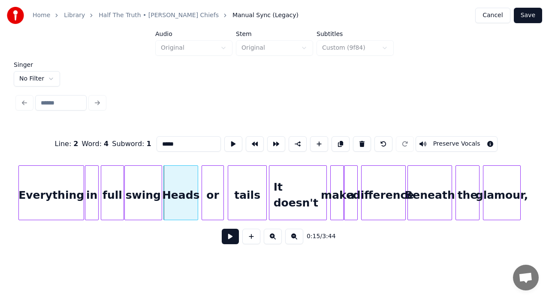
scroll to position [0, 1235]
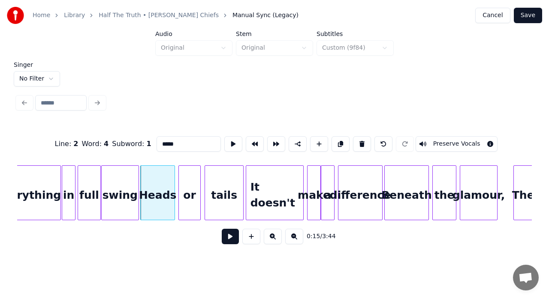
click at [381, 187] on div at bounding box center [380, 193] width 3 height 54
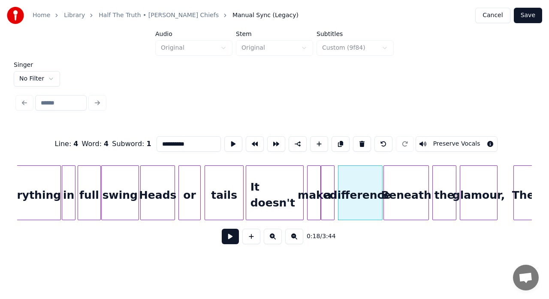
click at [385, 180] on div at bounding box center [385, 193] width 3 height 54
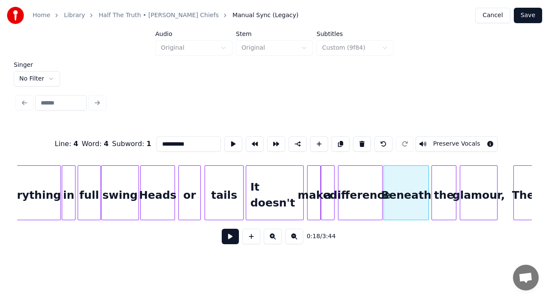
click at [432, 180] on div at bounding box center [433, 193] width 3 height 54
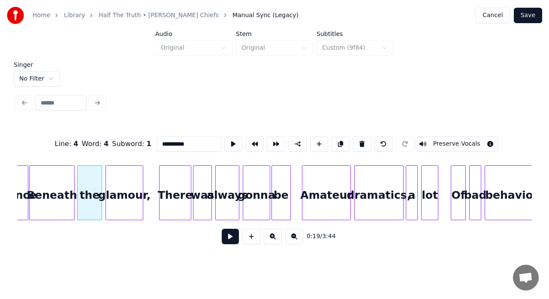
scroll to position [0, 1617]
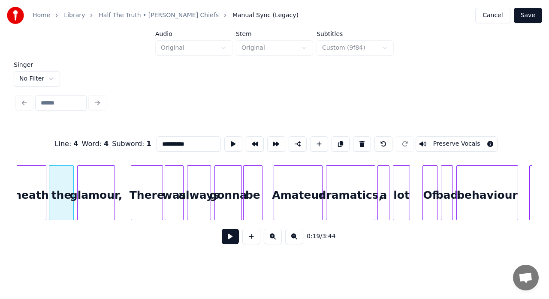
click at [351, 183] on div "dramatics," at bounding box center [350, 195] width 48 height 58
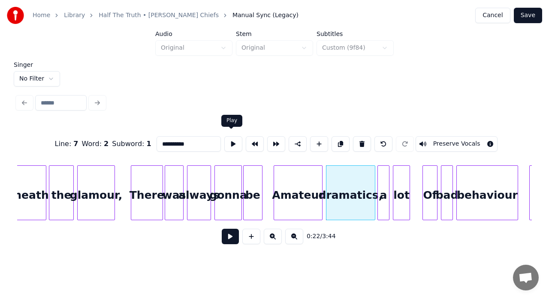
drag, startPoint x: 228, startPoint y: 137, endPoint x: 233, endPoint y: 129, distance: 9.3
click at [233, 129] on div "**********" at bounding box center [274, 144] width 514 height 43
click at [231, 139] on button at bounding box center [233, 143] width 18 height 15
click at [318, 175] on div at bounding box center [318, 193] width 3 height 54
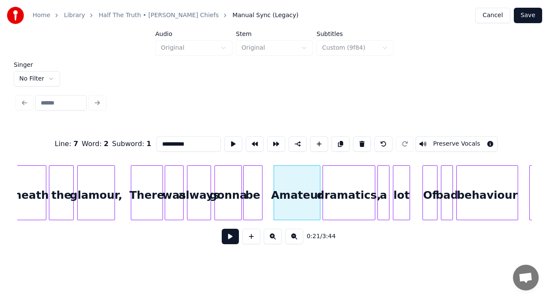
click at [323, 173] on div at bounding box center [324, 193] width 3 height 54
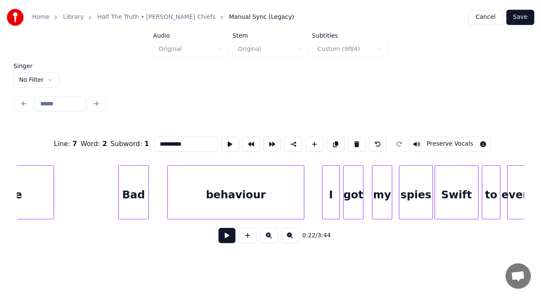
scroll to position [0, 3867]
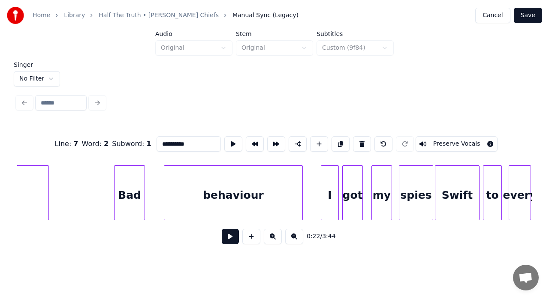
click at [378, 186] on div "my" at bounding box center [382, 195] width 20 height 58
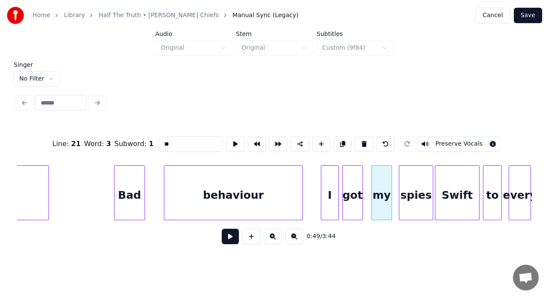
click at [237, 142] on button at bounding box center [235, 143] width 18 height 15
click at [359, 181] on div at bounding box center [358, 193] width 3 height 54
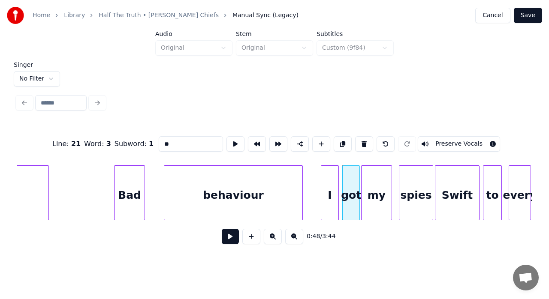
click at [363, 175] on div at bounding box center [362, 193] width 3 height 54
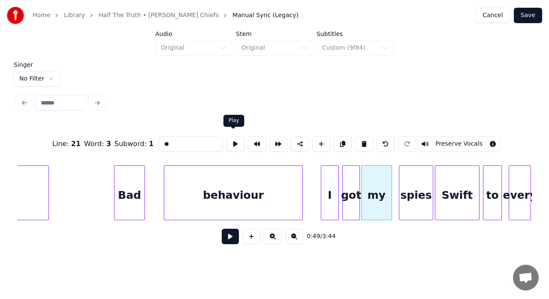
click at [236, 146] on button at bounding box center [235, 143] width 18 height 15
click at [383, 195] on div at bounding box center [383, 193] width 3 height 54
click at [388, 188] on div at bounding box center [388, 193] width 3 height 54
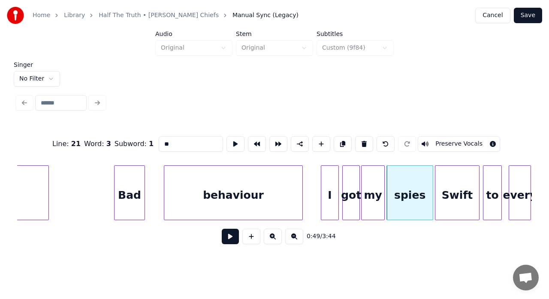
click at [409, 194] on div "spies" at bounding box center [410, 195] width 46 height 58
click at [231, 138] on button at bounding box center [235, 143] width 18 height 15
click at [444, 186] on div "Swift" at bounding box center [457, 195] width 44 height 58
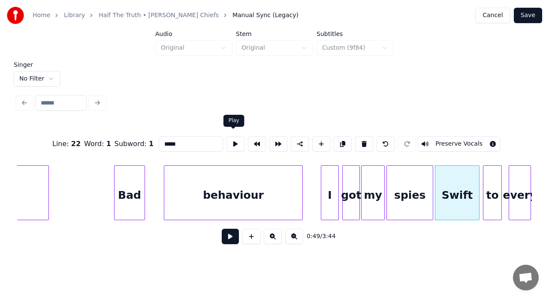
click at [234, 141] on button at bounding box center [235, 143] width 18 height 15
click at [447, 180] on div at bounding box center [448, 193] width 3 height 54
click at [435, 177] on div at bounding box center [434, 193] width 3 height 54
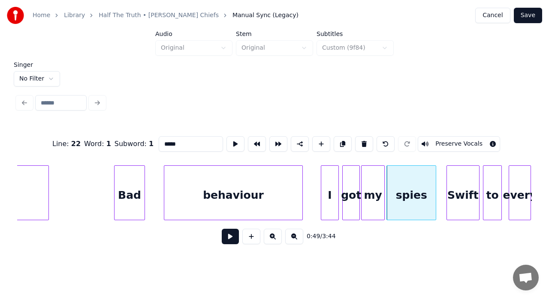
click at [400, 173] on div "spies" at bounding box center [411, 195] width 49 height 58
click at [235, 139] on button at bounding box center [235, 143] width 18 height 15
click at [465, 182] on div "Swift" at bounding box center [463, 195] width 32 height 58
type input "*****"
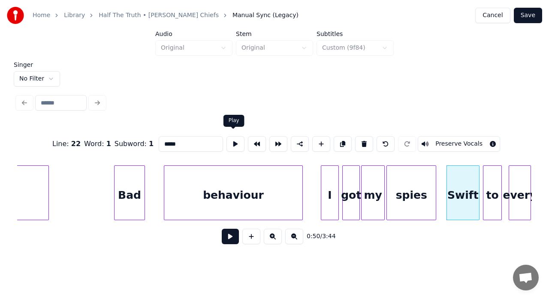
click at [234, 136] on button at bounding box center [235, 143] width 18 height 15
click at [530, 18] on button "Save" at bounding box center [528, 15] width 28 height 15
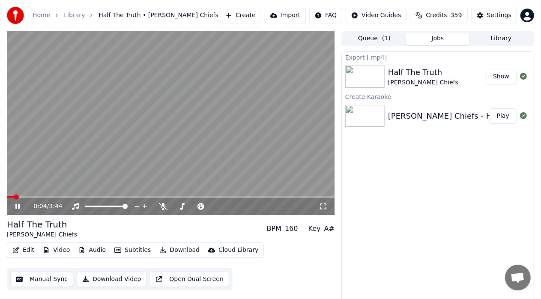
click at [14, 207] on icon at bounding box center [24, 206] width 20 height 7
